Goal: Transaction & Acquisition: Purchase product/service

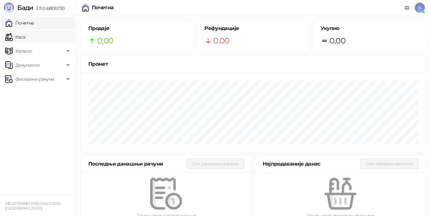
click at [25, 39] on link "Каса" at bounding box center [15, 37] width 20 height 13
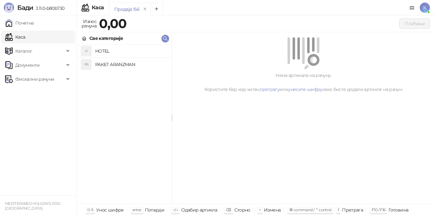
click at [105, 68] on h4 "PAKET ARANZMAN" at bounding box center [130, 64] width 71 height 10
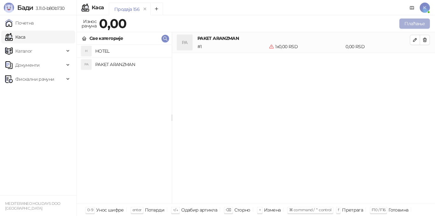
click at [417, 23] on button "Плаћање" at bounding box center [414, 23] width 31 height 10
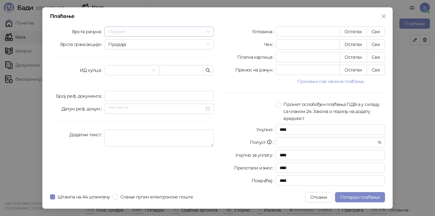
click at [130, 32] on span "Промет" at bounding box center [159, 32] width 102 height 10
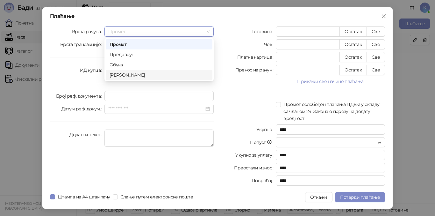
click at [119, 76] on div "[PERSON_NAME]" at bounding box center [159, 74] width 99 height 7
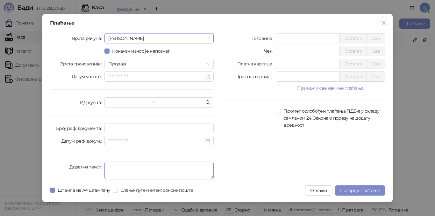
click at [113, 166] on textarea "Додатни текст" at bounding box center [158, 169] width 109 height 17
type textarea "*********"
click at [278, 62] on input "*" at bounding box center [307, 64] width 63 height 10
type input "******"
click at [360, 192] on span "Потврди плаћање" at bounding box center [360, 190] width 40 height 6
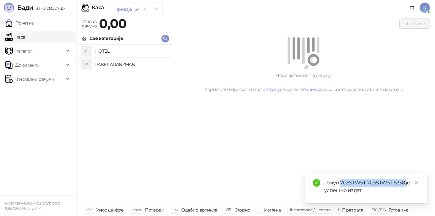
drag, startPoint x: 340, startPoint y: 183, endPoint x: 406, endPoint y: 184, distance: 65.6
click at [406, 184] on div "Рачун 7G5STW5T-7G5STW5T-5338 је успешно издат" at bounding box center [372, 186] width 96 height 15
copy div "7G5STW5T-7G5STW5T-5338"
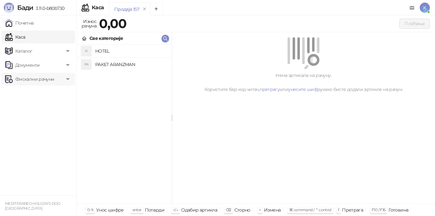
click at [26, 80] on span "Фискални рачуни" at bounding box center [34, 79] width 39 height 13
click at [32, 94] on link "Издати рачуни" at bounding box center [29, 93] width 43 height 13
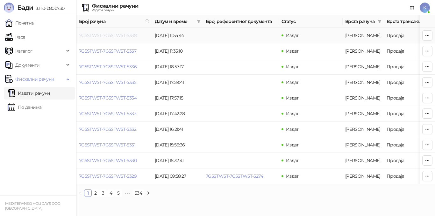
click at [125, 34] on link "7G5STW5T-7G5STW5T-5338" at bounding box center [108, 35] width 58 height 6
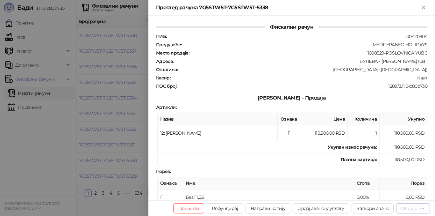
click at [411, 209] on div "Опције" at bounding box center [409, 208] width 16 height 6
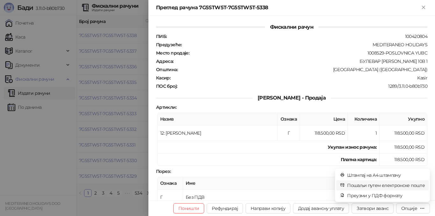
click at [380, 183] on span "Пошаљи путем електронске поште" at bounding box center [386, 185] width 78 height 7
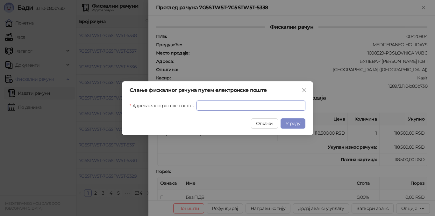
click at [219, 106] on input "Адреса електронске поште" at bounding box center [251, 105] width 109 height 10
paste input "**********"
type input "**********"
click at [293, 121] on span "У реду" at bounding box center [293, 123] width 15 height 6
